Goal: Task Accomplishment & Management: Use online tool/utility

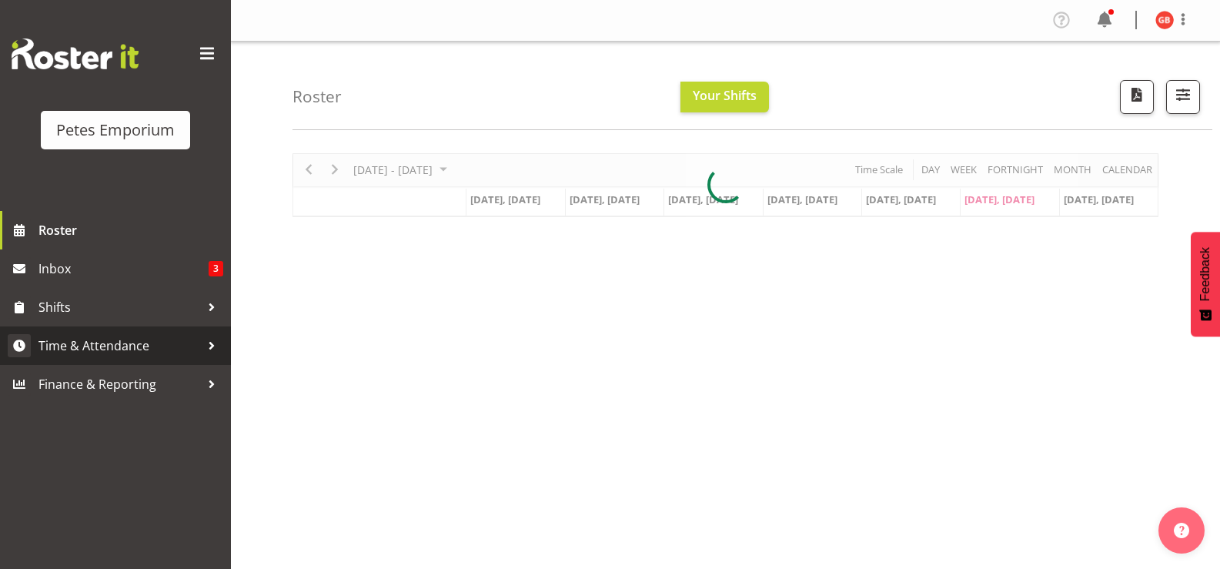
click at [114, 351] on span "Time & Attendance" at bounding box center [119, 345] width 162 height 23
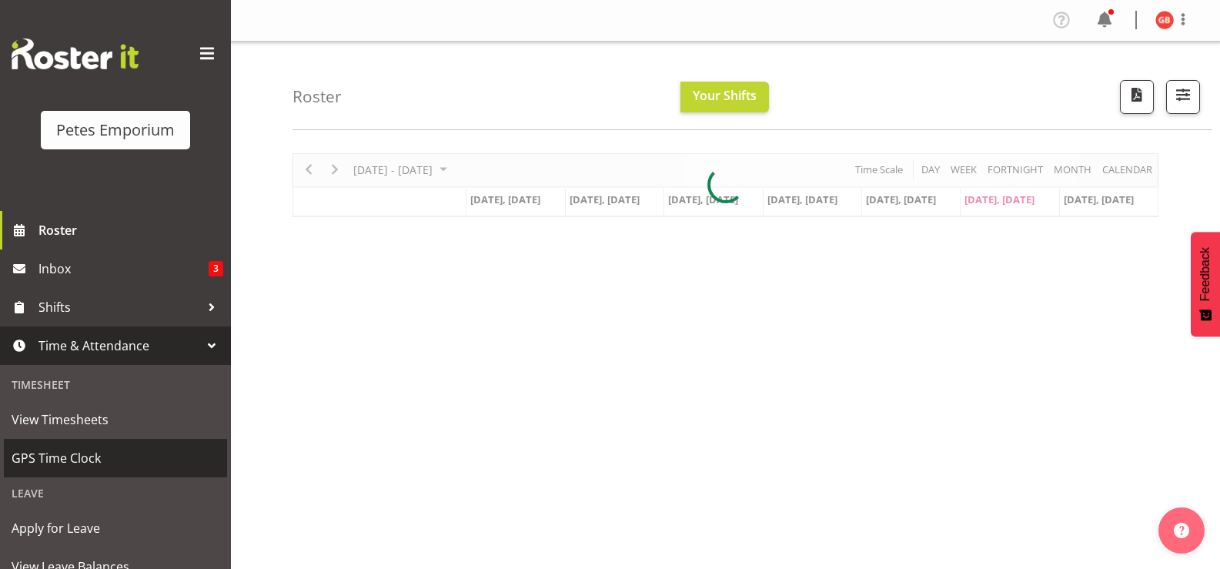
click at [87, 459] on span "GPS Time Clock" at bounding box center [116, 457] width 208 height 23
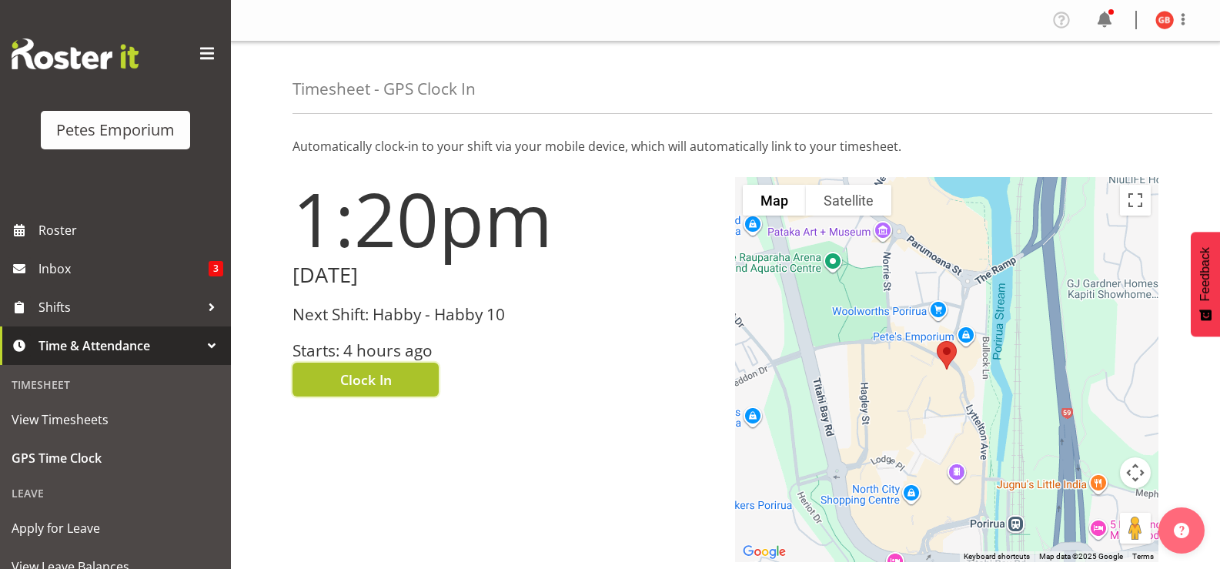
click at [418, 376] on button "Clock In" at bounding box center [365, 379] width 146 height 34
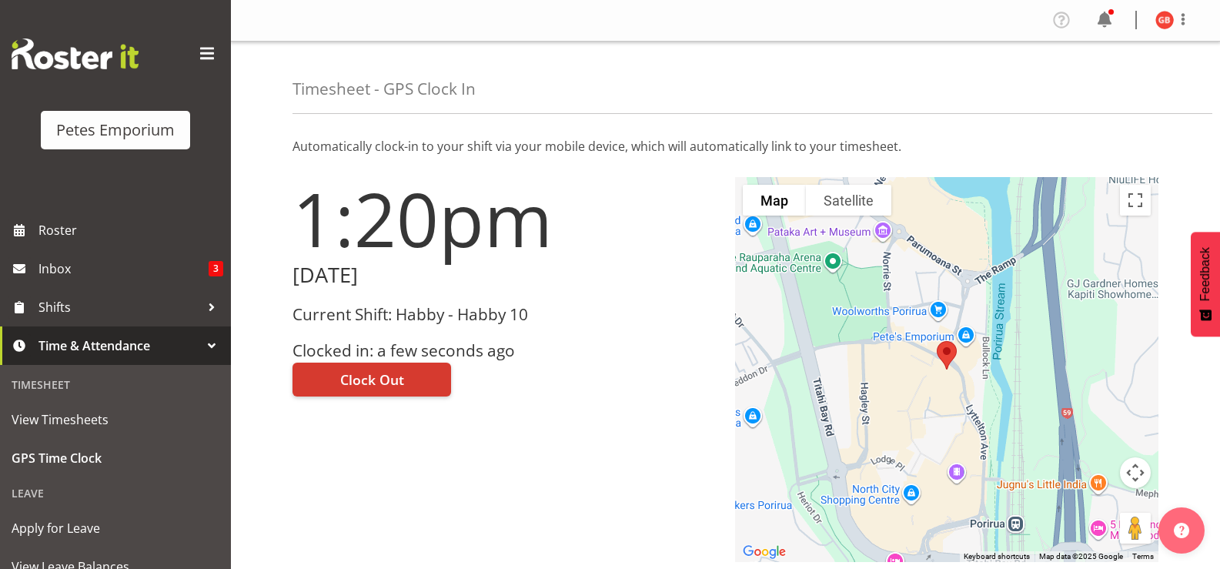
click at [1165, 14] on img at bounding box center [1164, 20] width 18 height 18
click at [1104, 75] on link "Log Out" at bounding box center [1118, 81] width 148 height 28
